Goal: Information Seeking & Learning: Find specific fact

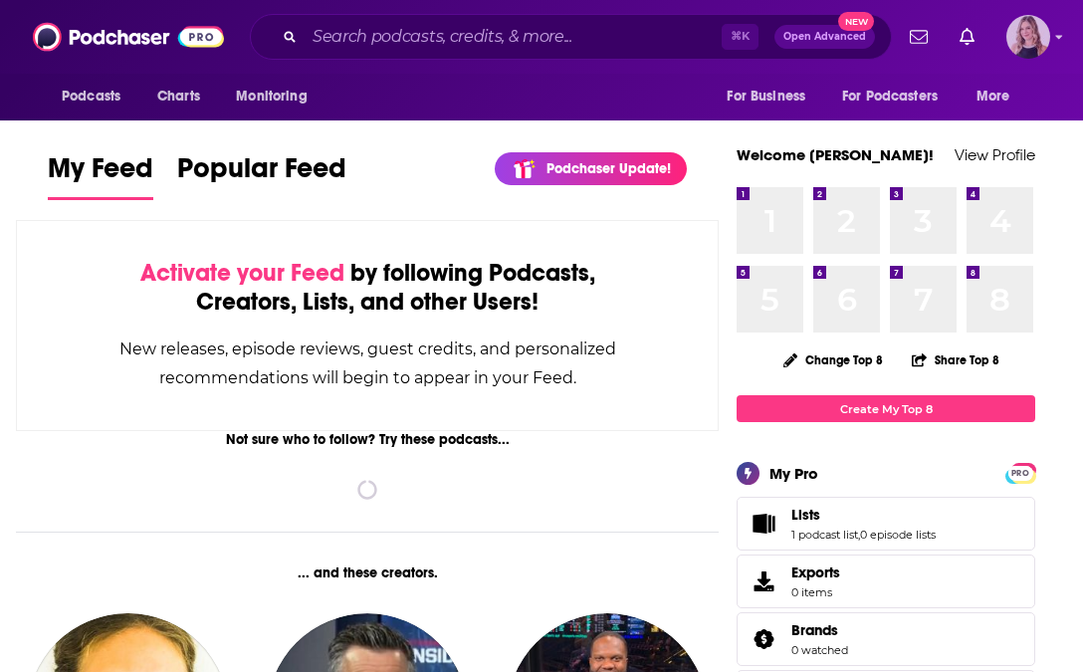
click at [1011, 33] on img "Logged in as Ilana.Dvir" at bounding box center [1028, 37] width 44 height 44
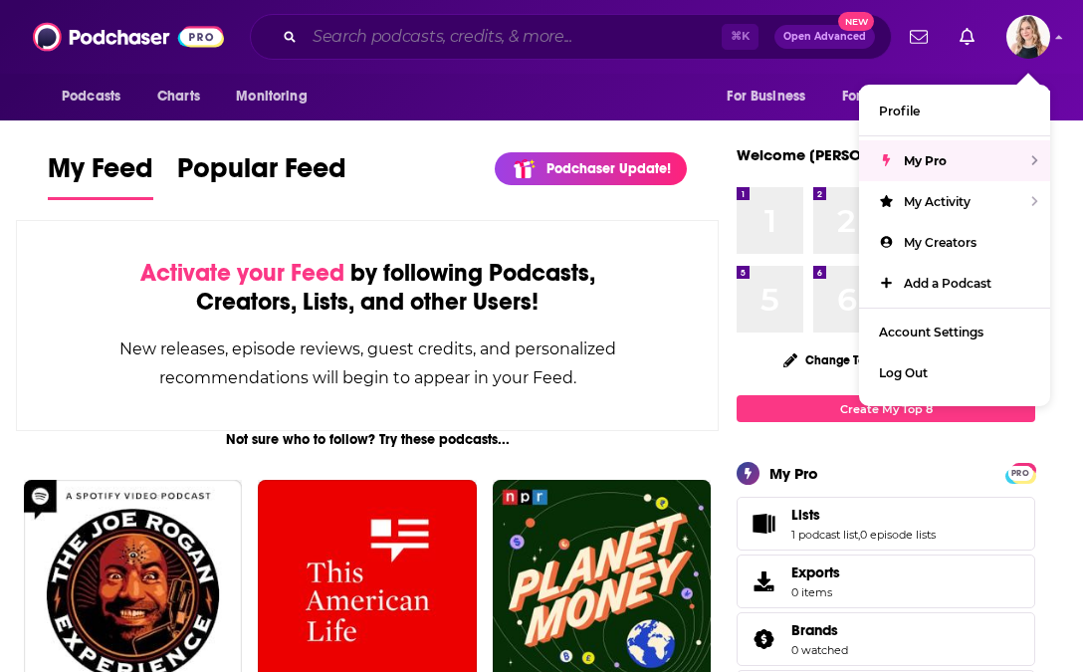
click at [494, 48] on input "Search podcasts, credits, & more..." at bounding box center [512, 37] width 417 height 32
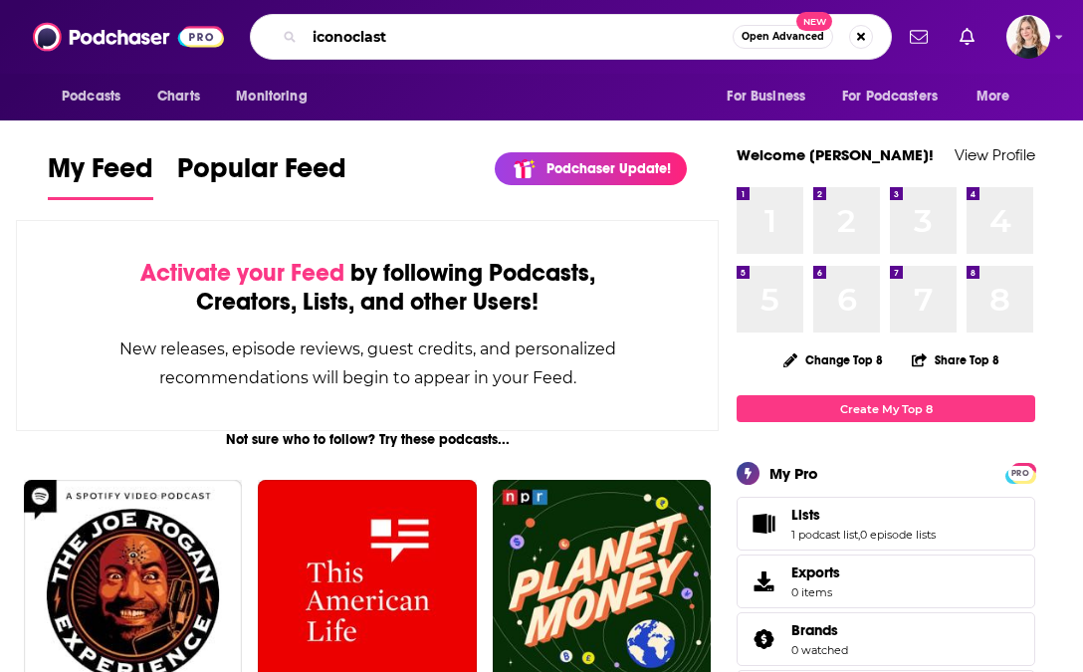
type input "iconoclast"
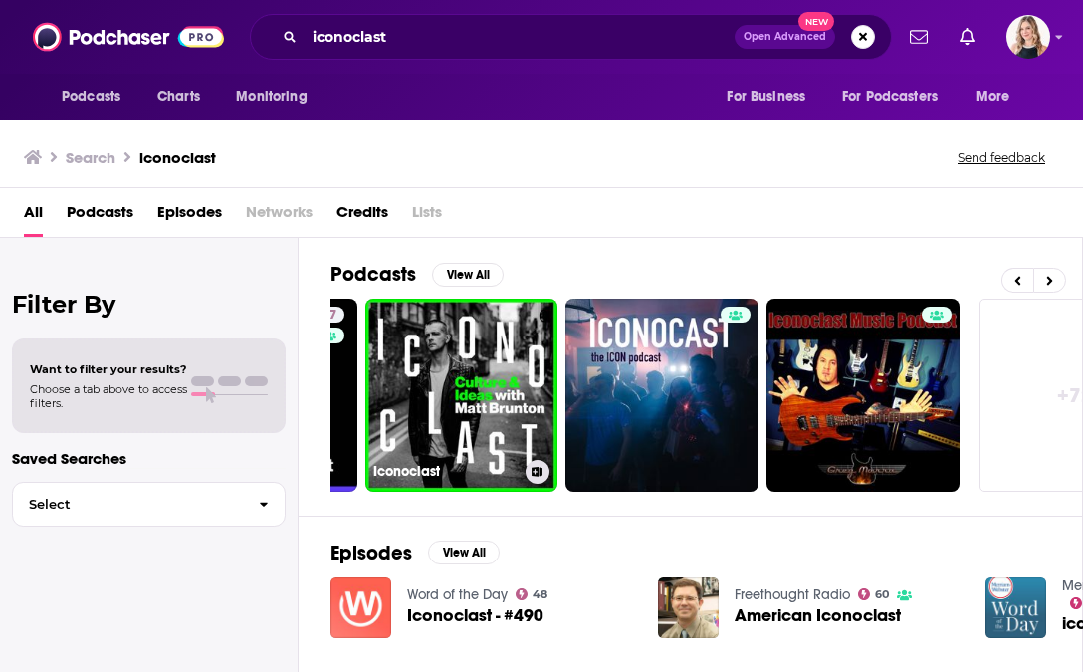
scroll to position [0, 1076]
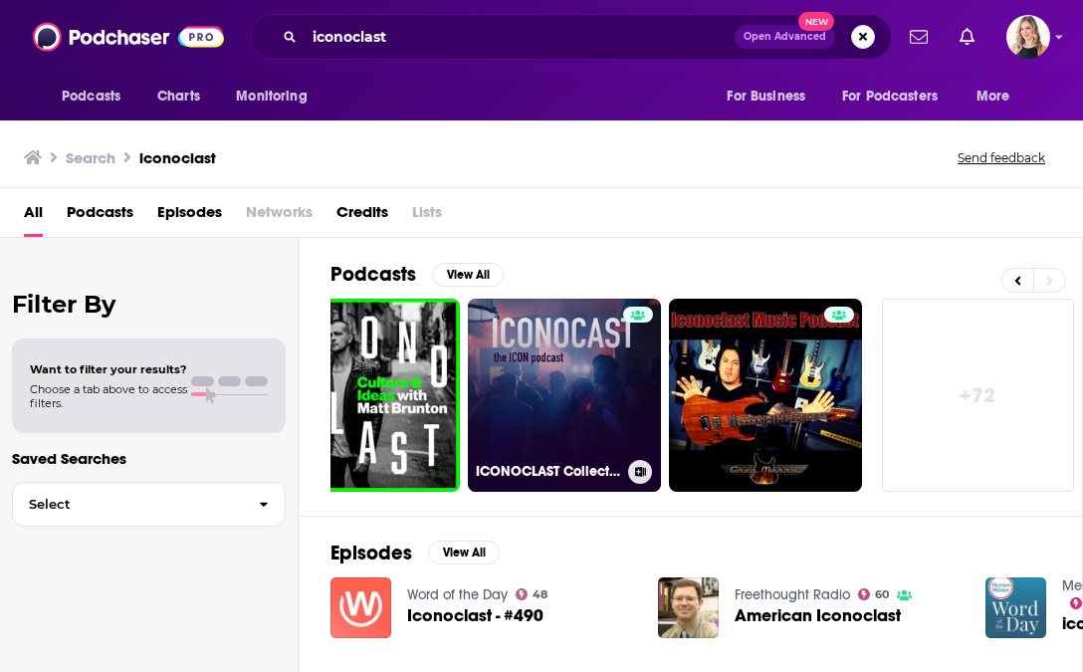
click at [566, 364] on link "ICONOCLAST Collective" at bounding box center [564, 395] width 193 height 193
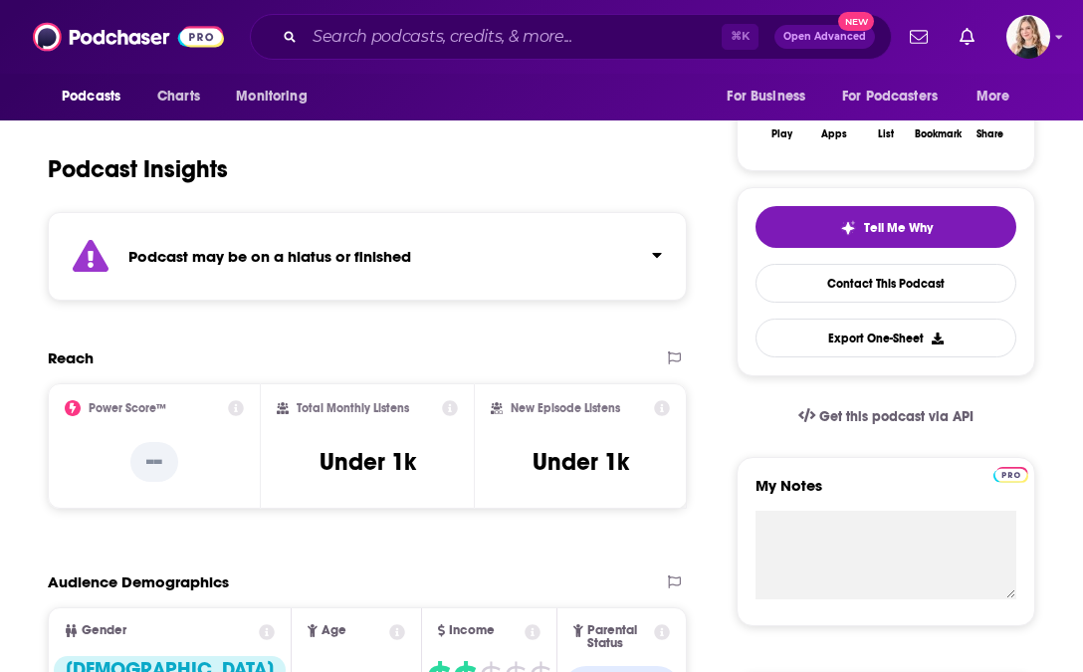
scroll to position [440, 0]
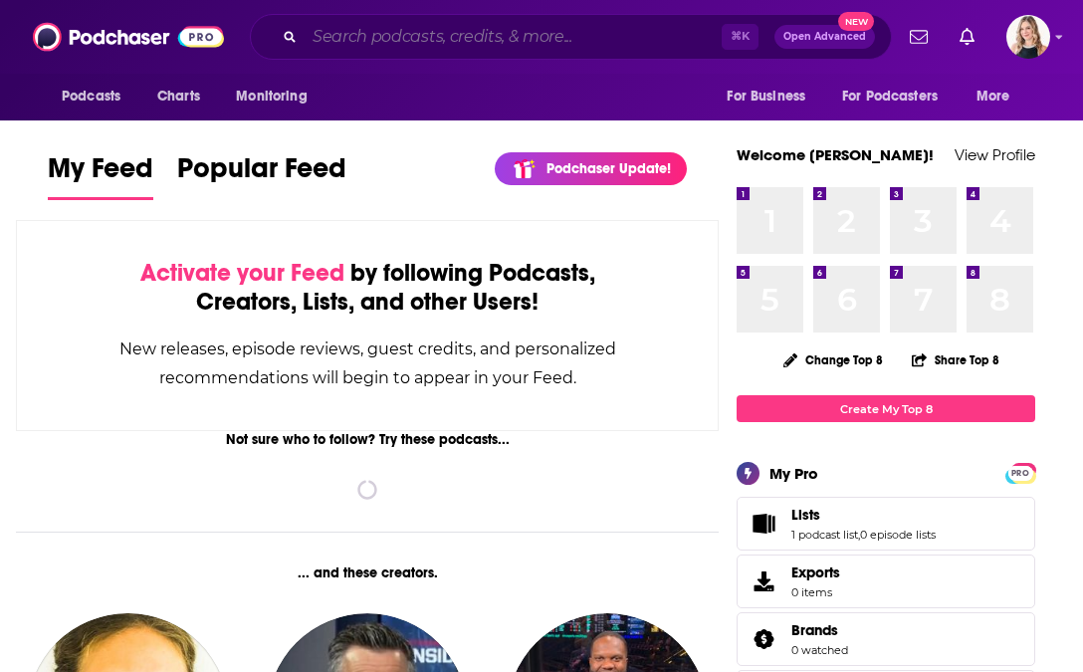
click at [467, 46] on input "Search podcasts, credits, & more..." at bounding box center [512, 37] width 417 height 32
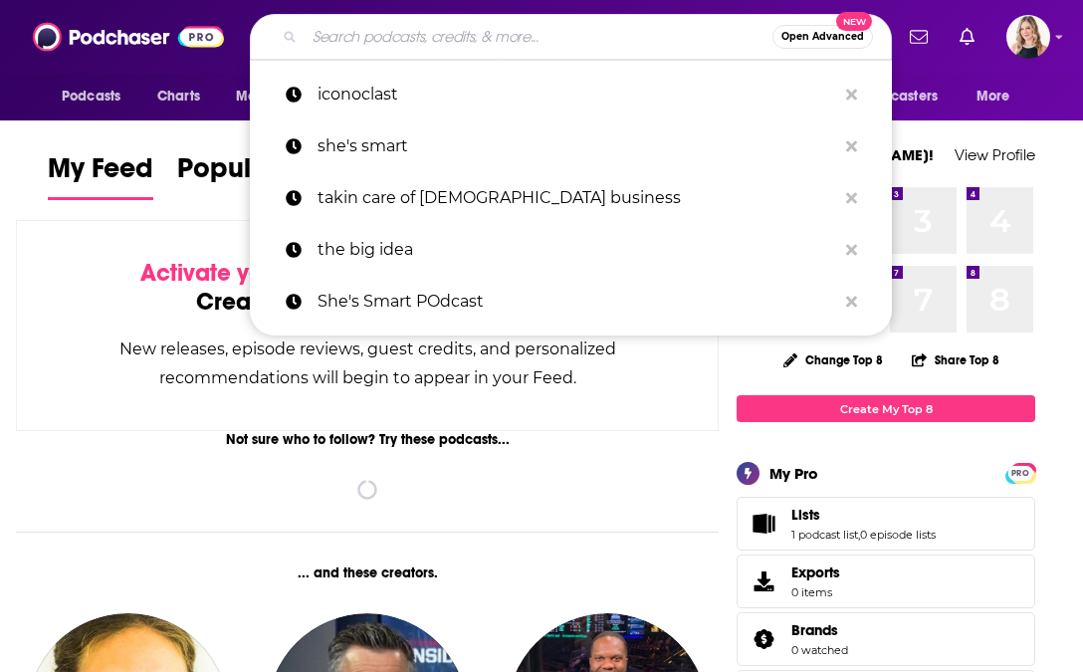
paste input "Maneet Ahuja"
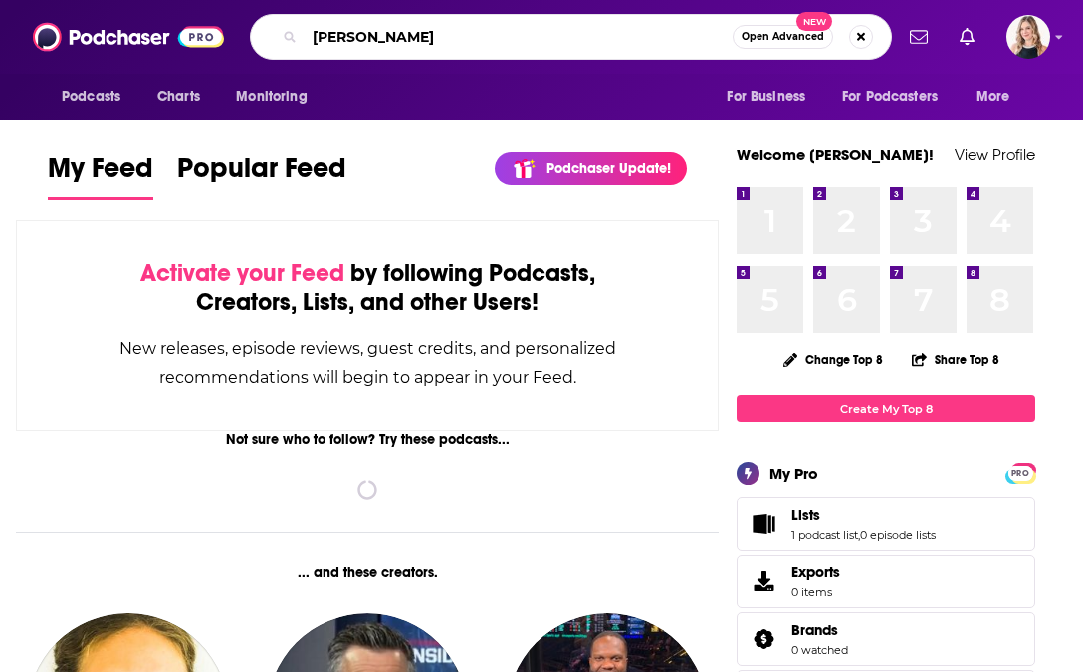
type input "Maneet Ahuja"
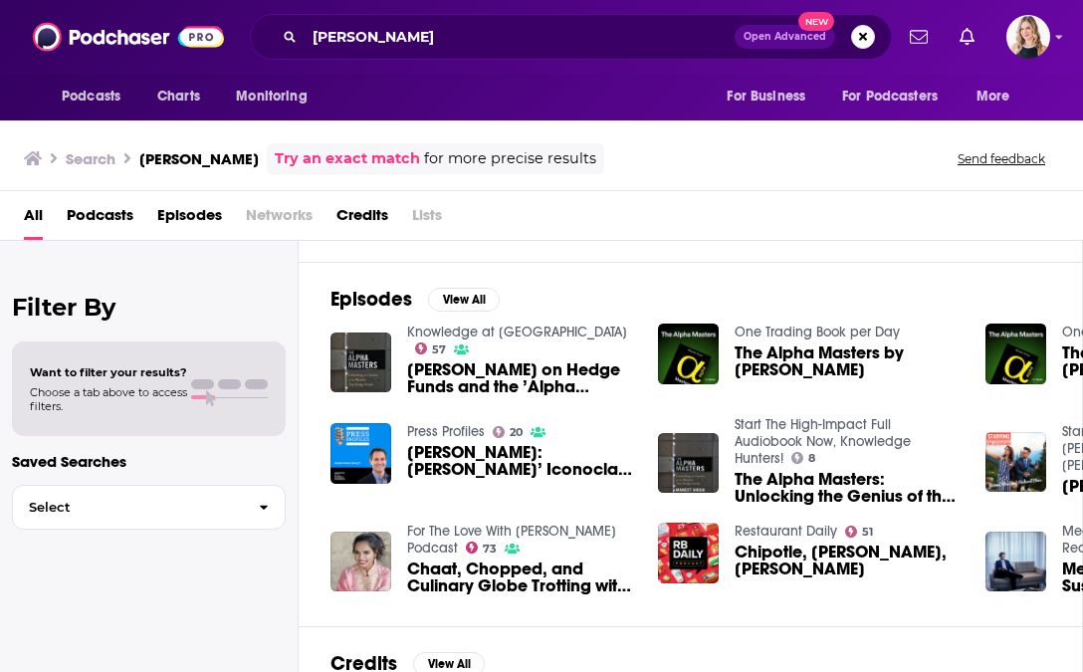
scroll to position [261, 0]
